Goal: Task Accomplishment & Management: Manage account settings

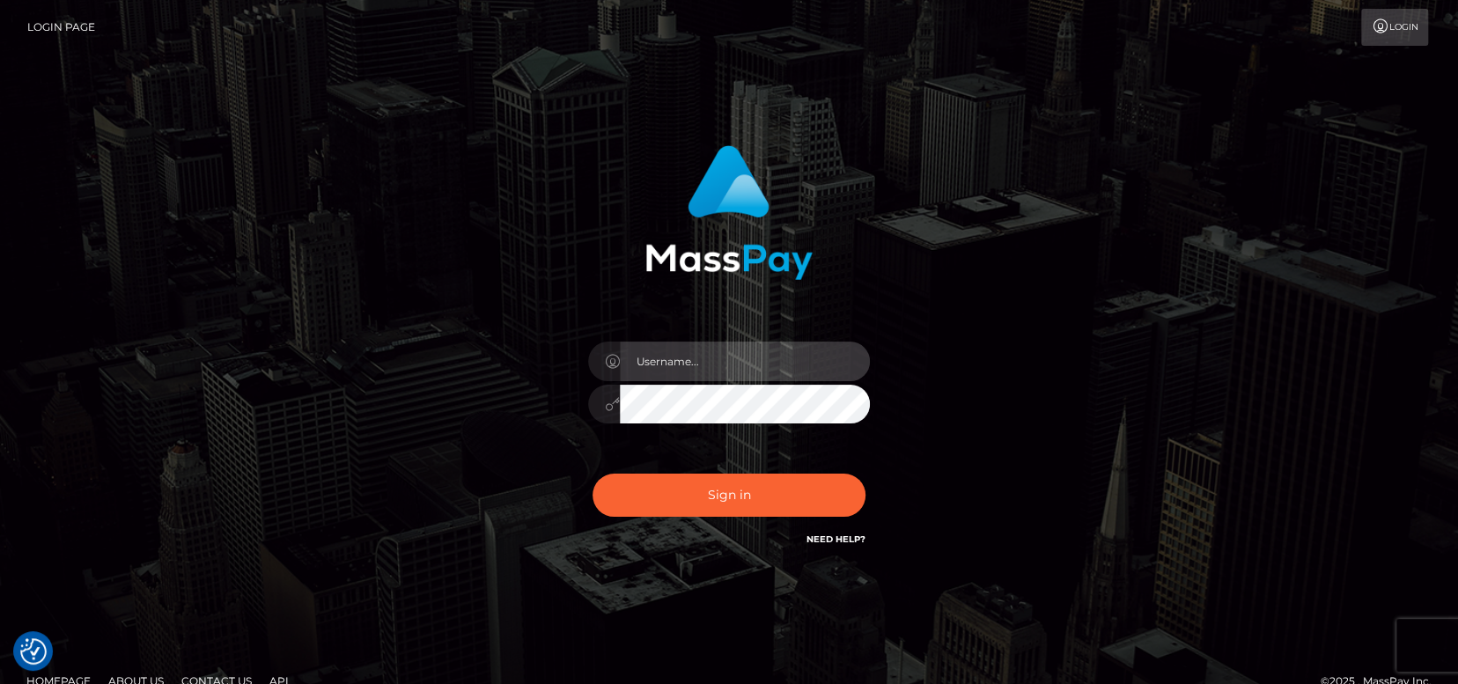
click at [741, 363] on input "text" at bounding box center [745, 362] width 250 height 40
type input "Marichell"
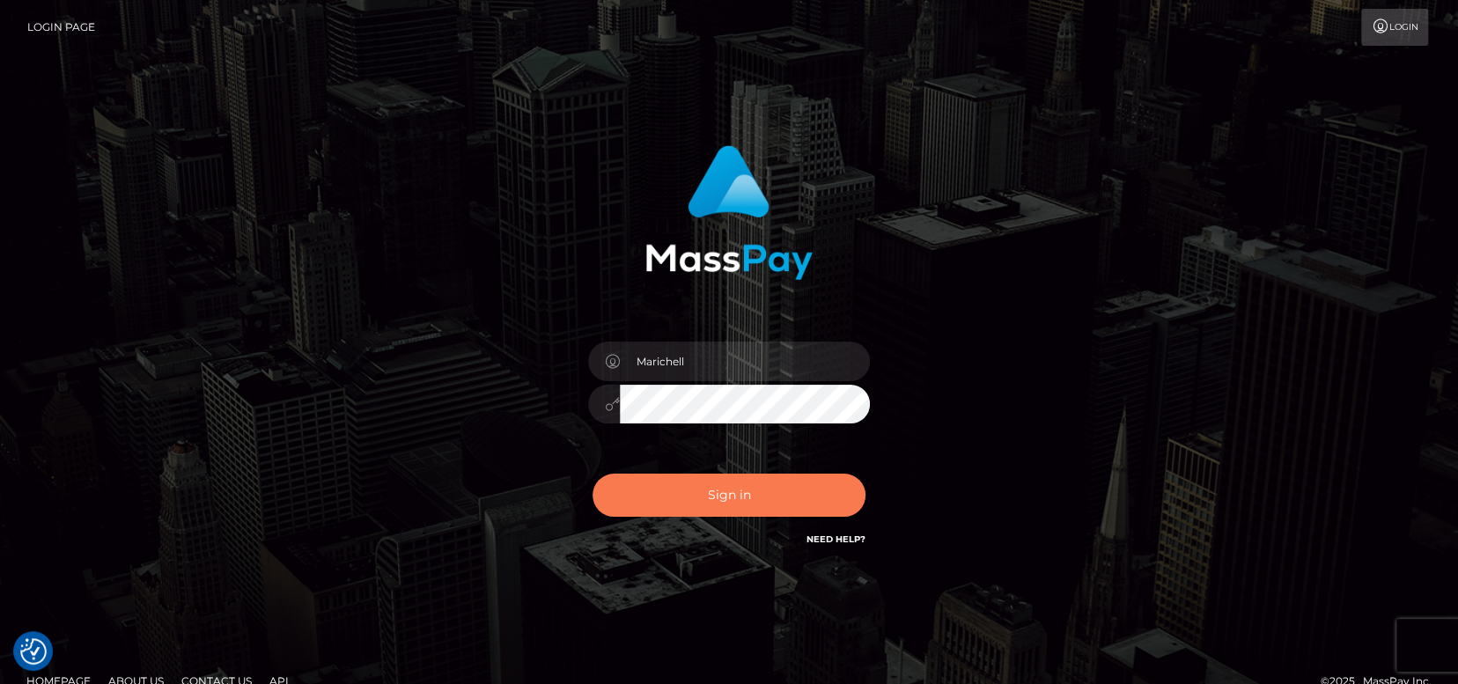
click at [734, 494] on button "Sign in" at bounding box center [729, 495] width 273 height 43
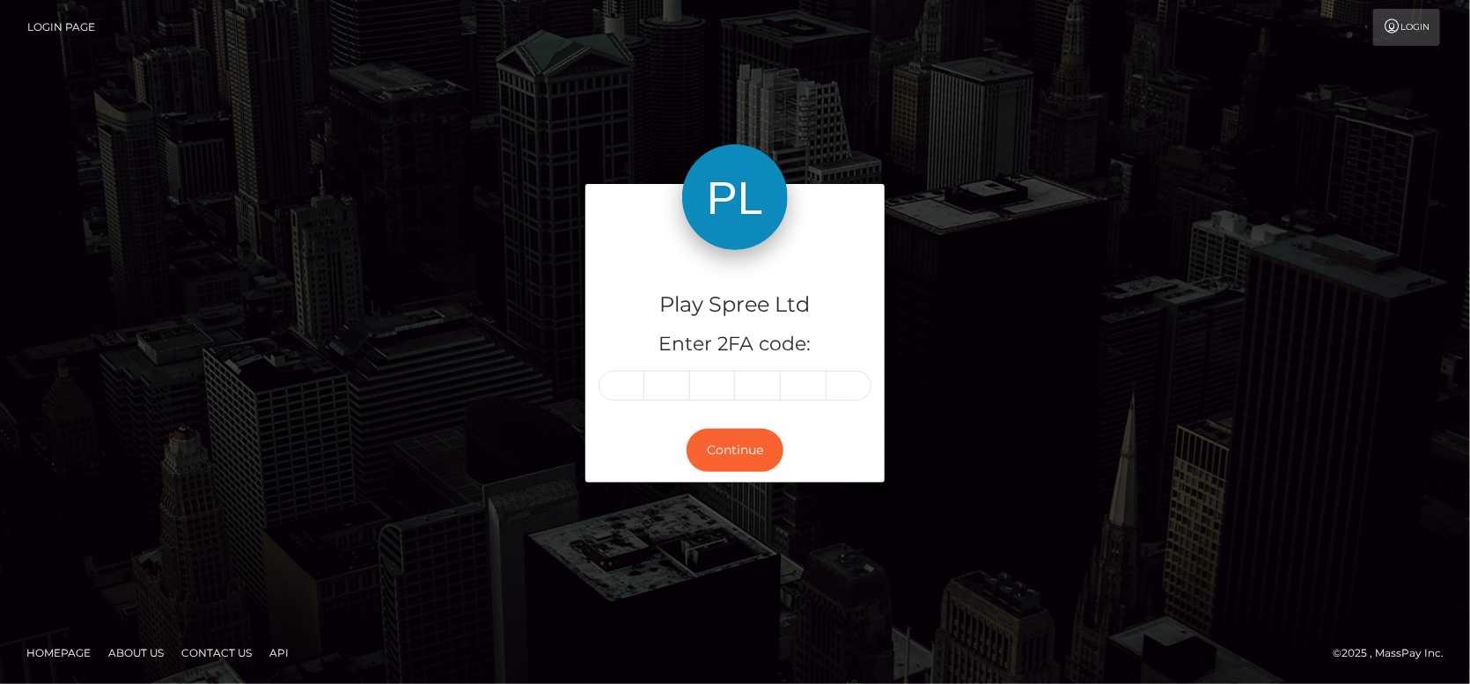
click at [635, 389] on input "text" at bounding box center [622, 386] width 46 height 30
type input "2"
type input "0"
type input "5"
type input "0"
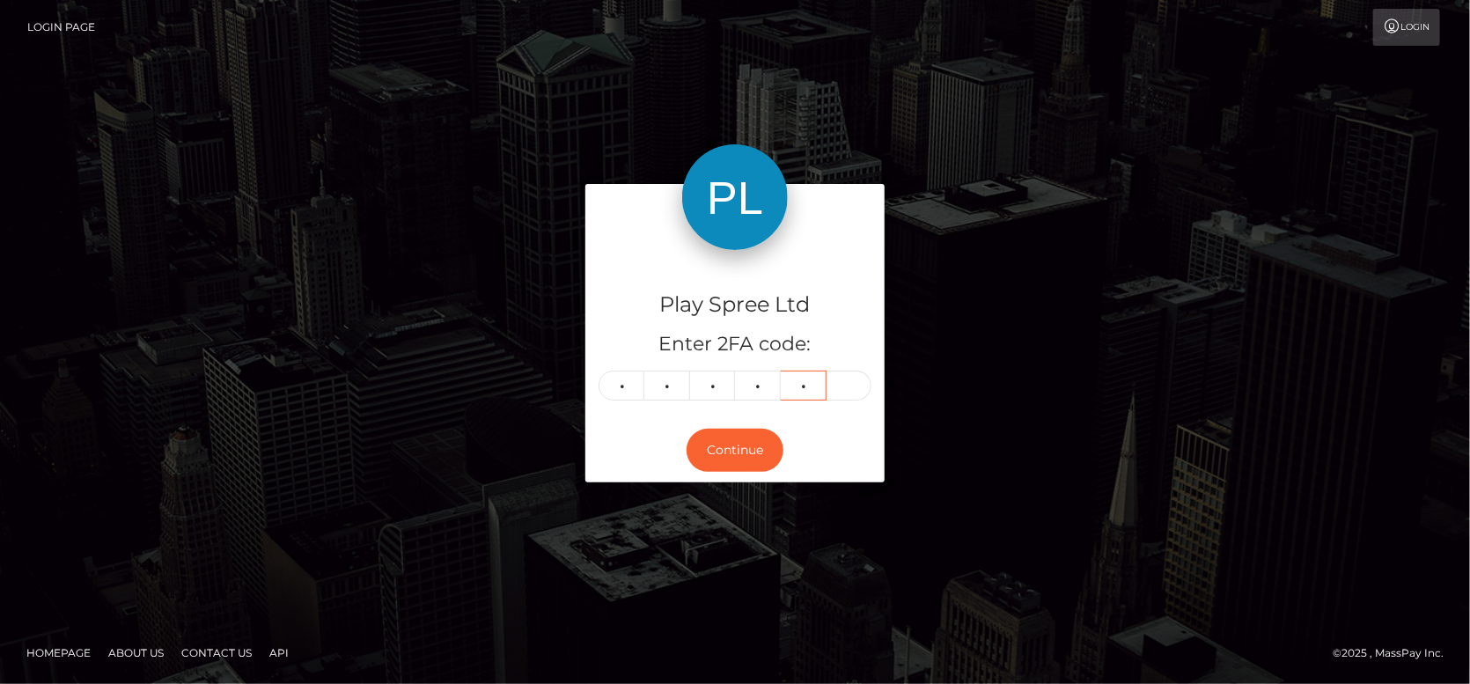
type input "3"
type input "2"
click at [763, 457] on button "Continue" at bounding box center [735, 450] width 97 height 43
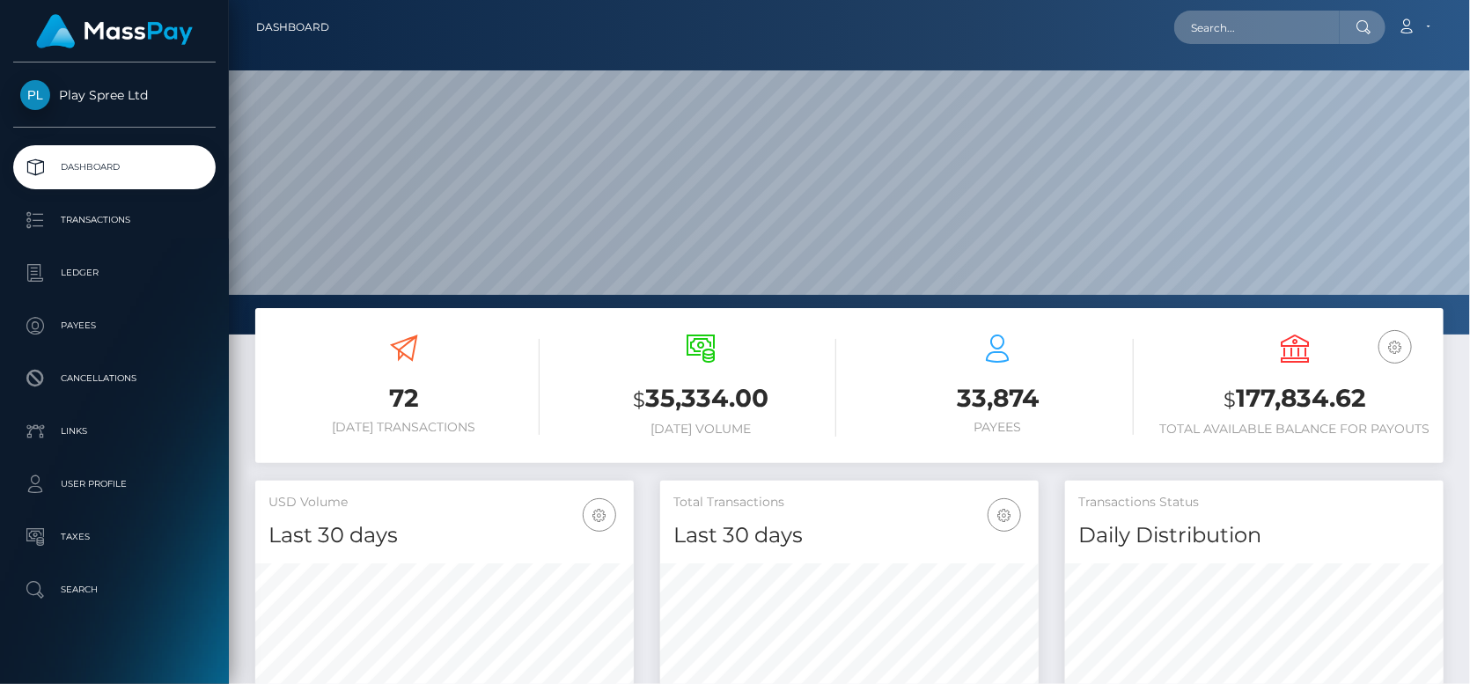
scroll to position [311, 378]
click at [1326, 400] on h3 "$ 177,834.62" at bounding box center [1296, 399] width 271 height 36
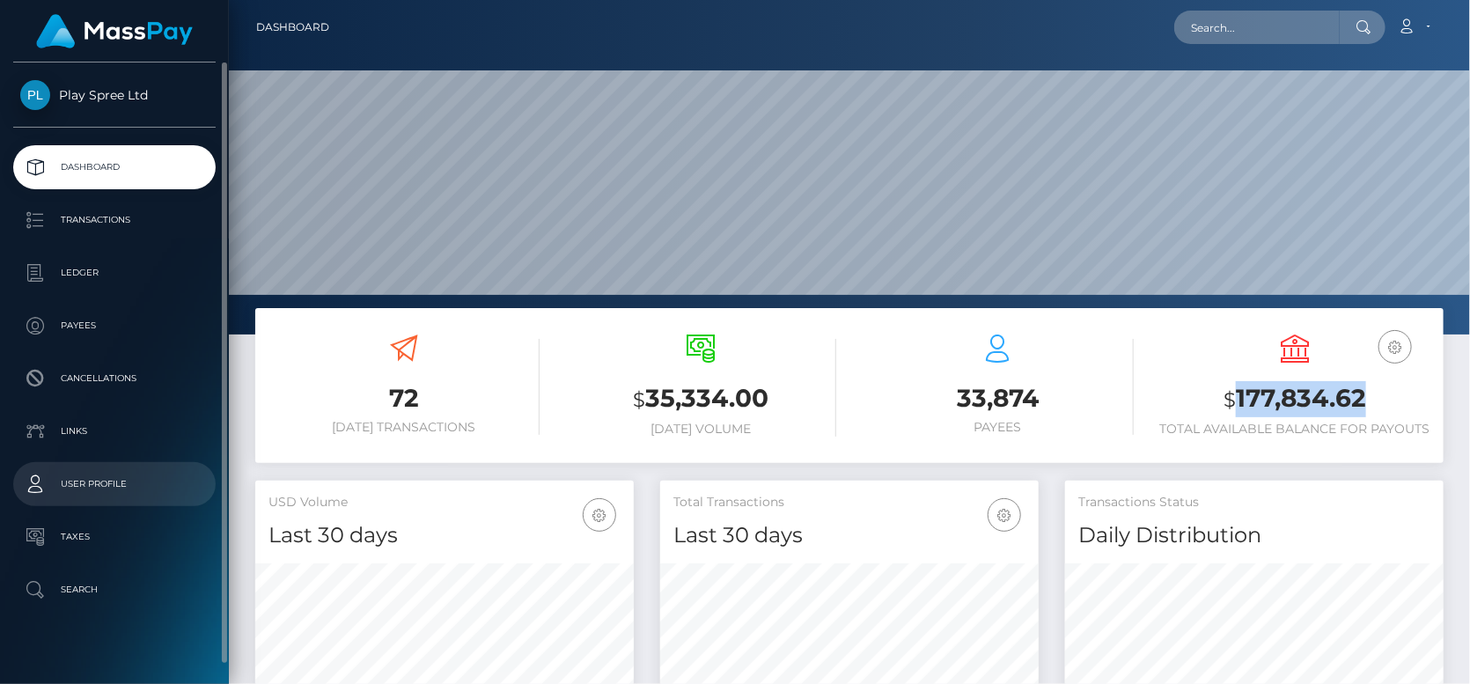
copy h3 "177,834.62"
